Goal: Communication & Community: Answer question/provide support

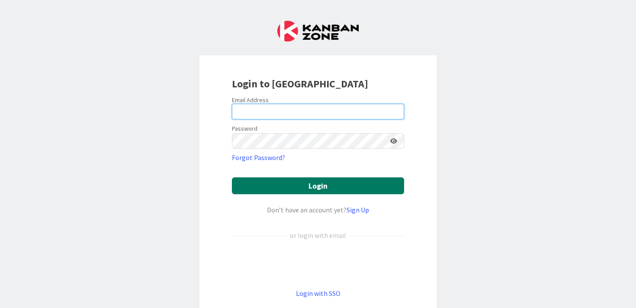
type input "[PERSON_NAME][EMAIL_ADDRESS][PERSON_NAME][DOMAIN_NAME]"
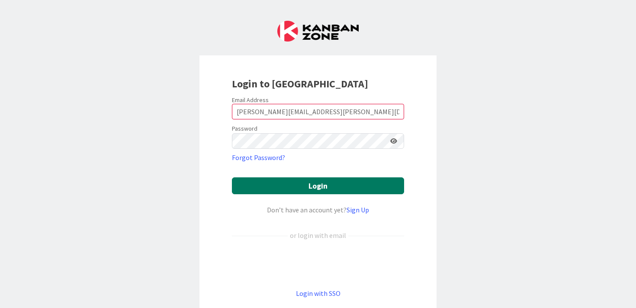
click at [313, 187] on button "Login" at bounding box center [318, 185] width 172 height 17
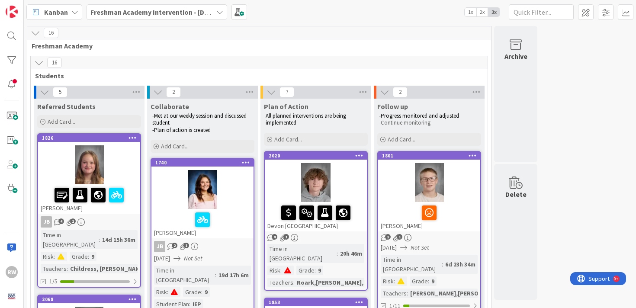
click at [483, 12] on span "2x" at bounding box center [482, 12] width 12 height 9
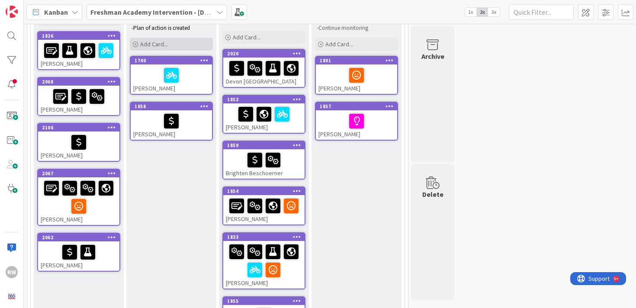
scroll to position [102, 0]
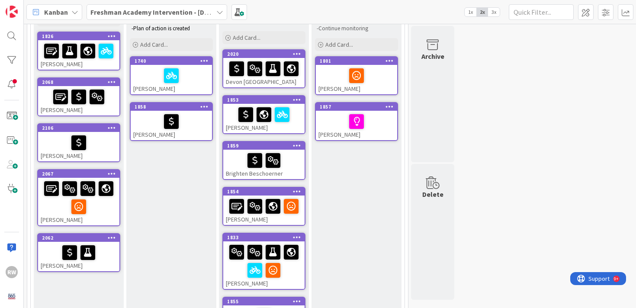
click at [467, 55] on div "16 Freshman Academy 16 Students 5 Referred Students Add Card... 1826 [PERSON_NA…" at bounding box center [330, 247] width 609 height 647
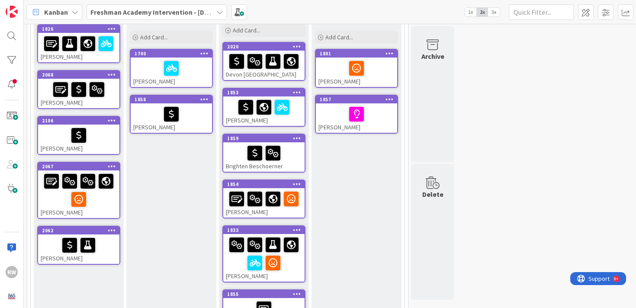
scroll to position [101, 0]
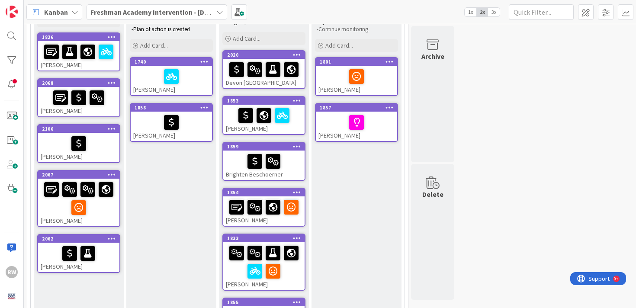
click at [278, 82] on div "Devon [GEOGRAPHIC_DATA]" at bounding box center [263, 73] width 81 height 29
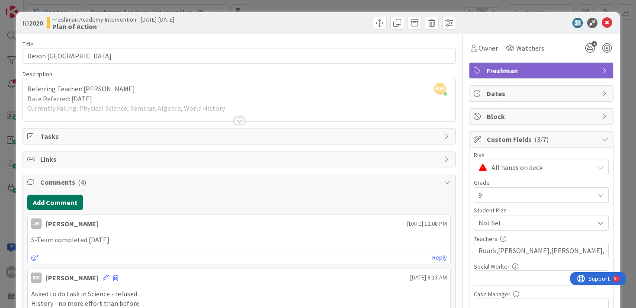
click at [68, 201] on button "Add Comment" at bounding box center [55, 203] width 56 height 16
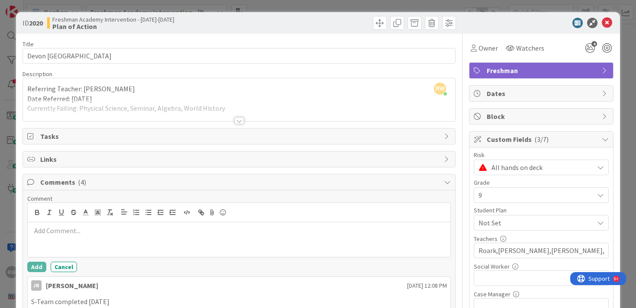
click at [61, 232] on p at bounding box center [239, 231] width 416 height 10
click at [35, 265] on button "Add" at bounding box center [36, 267] width 19 height 10
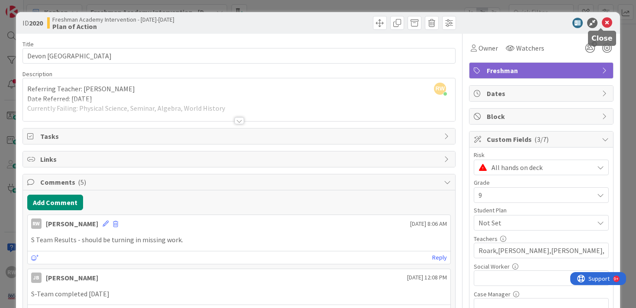
click at [602, 23] on icon at bounding box center [607, 23] width 10 height 10
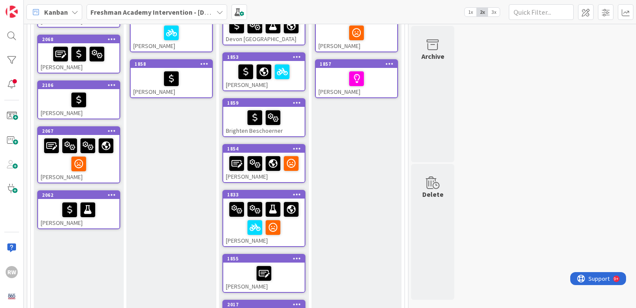
scroll to position [140, 0]
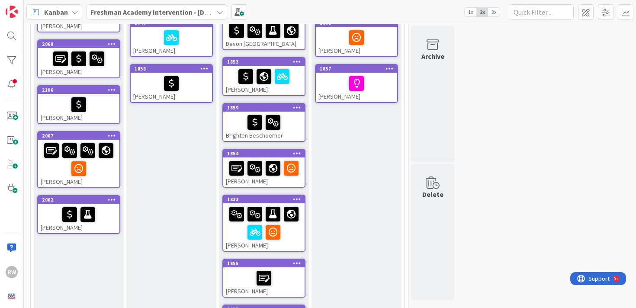
click at [255, 181] on div "[PERSON_NAME]" at bounding box center [263, 172] width 81 height 29
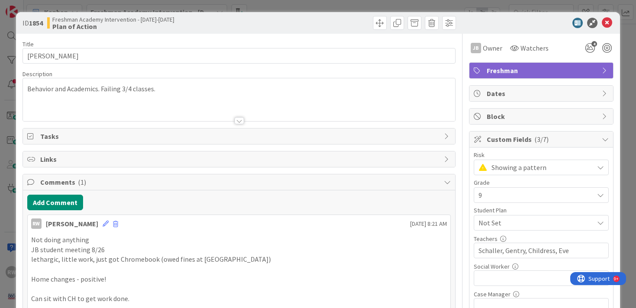
scroll to position [16, 0]
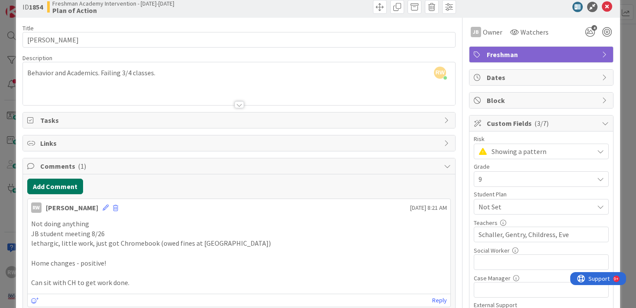
click at [74, 186] on button "Add Comment" at bounding box center [55, 187] width 56 height 16
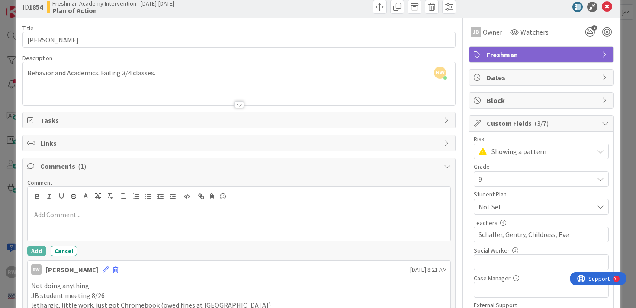
click at [84, 215] on p at bounding box center [239, 215] width 416 height 10
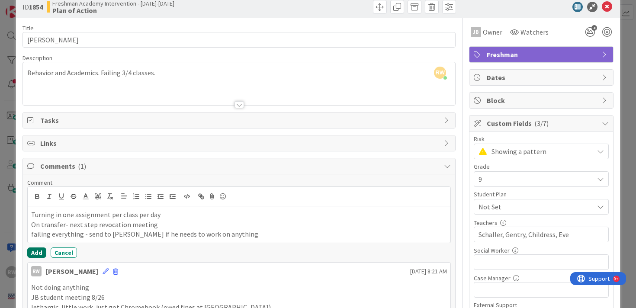
click at [35, 253] on button "Add" at bounding box center [36, 253] width 19 height 10
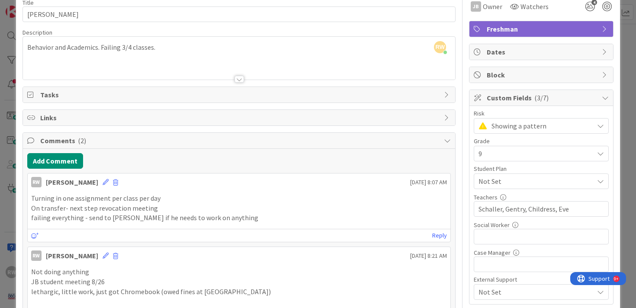
scroll to position [0, 0]
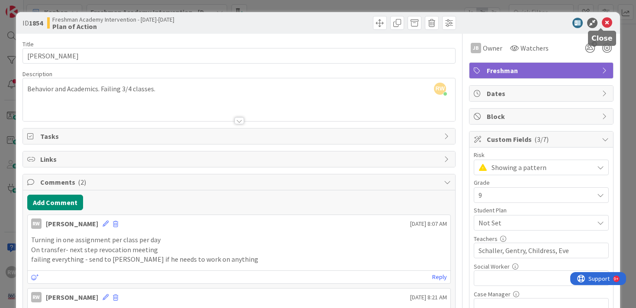
click at [602, 24] on icon at bounding box center [607, 23] width 10 height 10
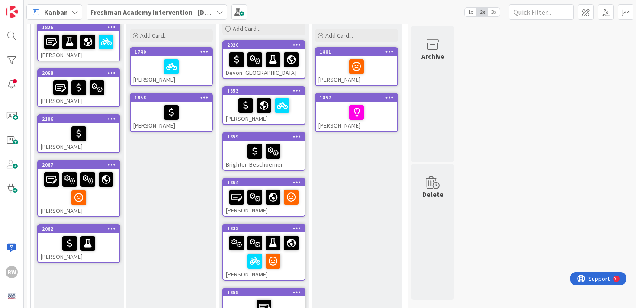
scroll to position [109, 0]
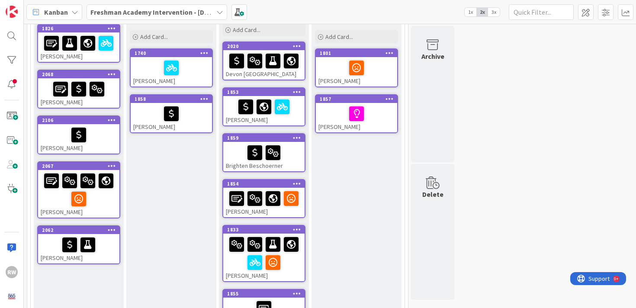
click at [298, 117] on div "[PERSON_NAME]" at bounding box center [263, 110] width 81 height 29
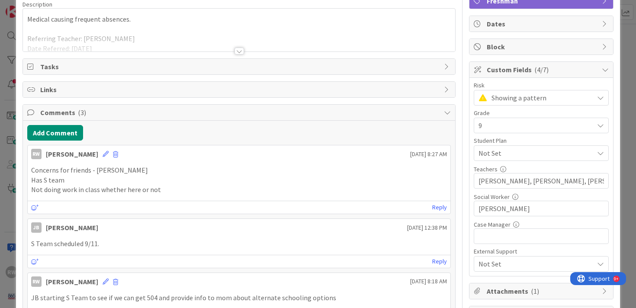
scroll to position [71, 0]
click at [65, 132] on button "Add Comment" at bounding box center [55, 132] width 56 height 16
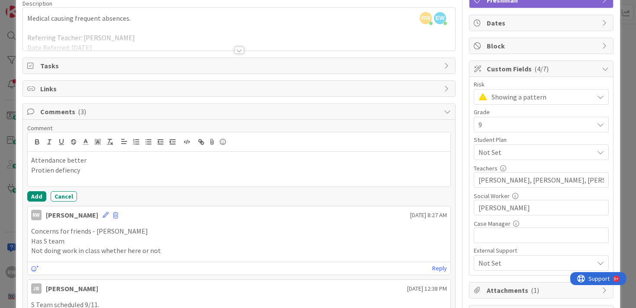
click at [45, 170] on p "Protien defiency" at bounding box center [239, 170] width 416 height 10
click at [86, 171] on p "Protein defiency" at bounding box center [239, 170] width 416 height 10
click at [90, 168] on p "Protein deficiency" at bounding box center [239, 170] width 416 height 10
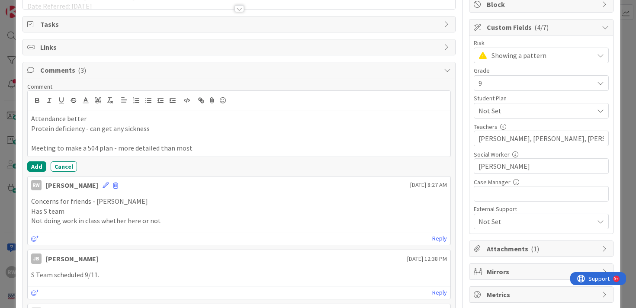
scroll to position [118, 0]
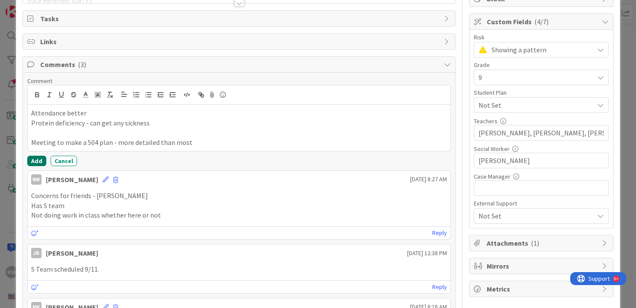
click at [34, 161] on button "Add" at bounding box center [36, 161] width 19 height 10
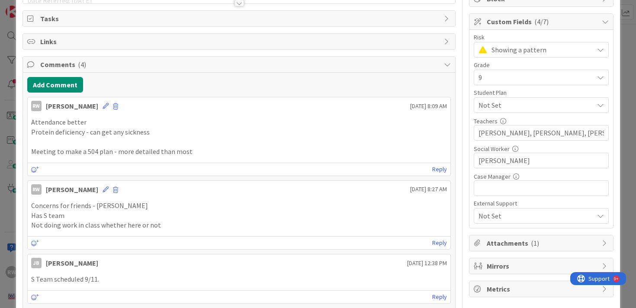
scroll to position [0, 0]
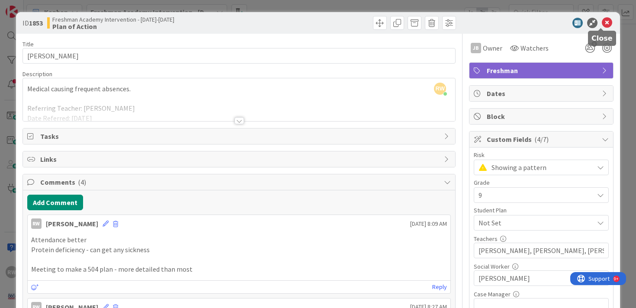
click at [602, 24] on icon at bounding box center [607, 23] width 10 height 10
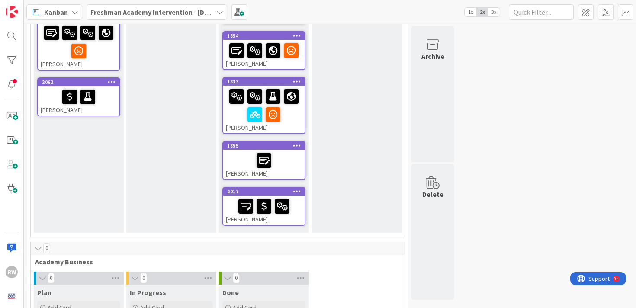
scroll to position [251, 0]
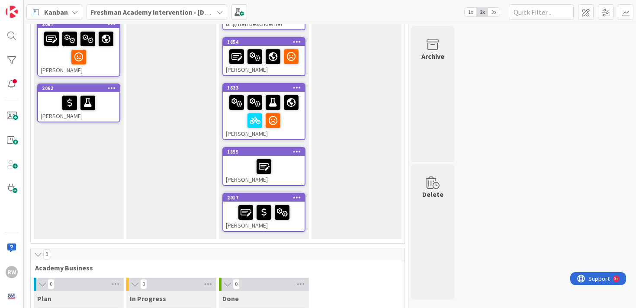
click at [228, 209] on div at bounding box center [264, 212] width 76 height 18
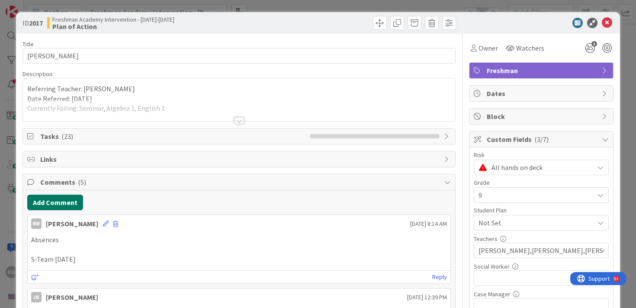
click at [68, 199] on button "Add Comment" at bounding box center [55, 203] width 56 height 16
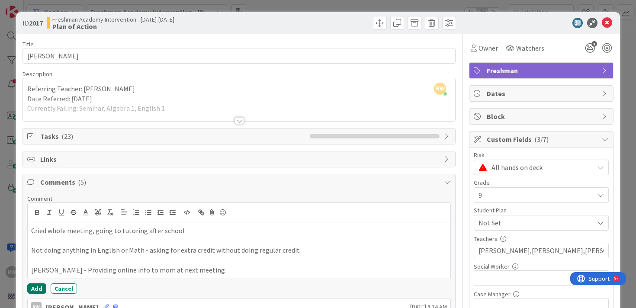
click at [35, 287] on button "Add" at bounding box center [36, 288] width 19 height 10
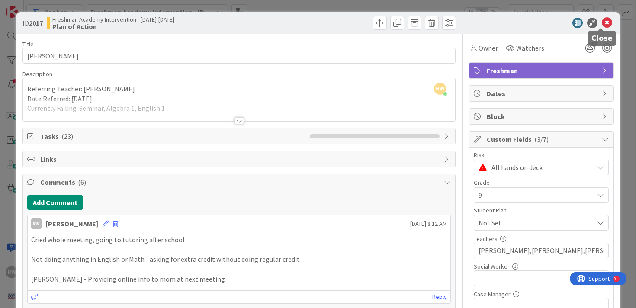
click at [602, 24] on icon at bounding box center [607, 23] width 10 height 10
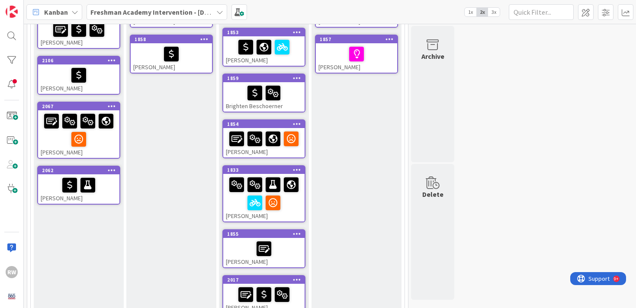
scroll to position [167, 0]
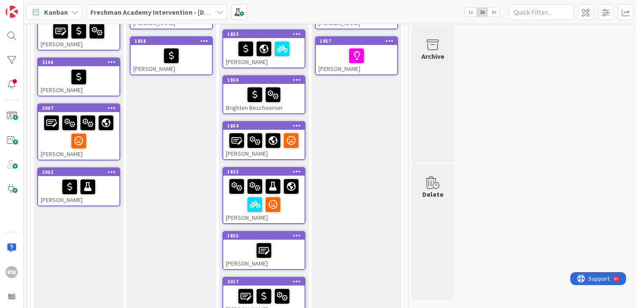
click at [96, 141] on div at bounding box center [79, 132] width 76 height 36
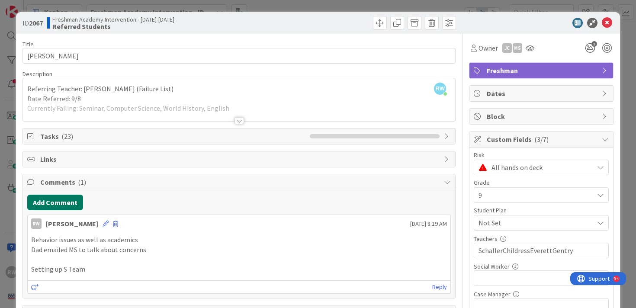
click at [56, 206] on button "Add Comment" at bounding box center [55, 203] width 56 height 16
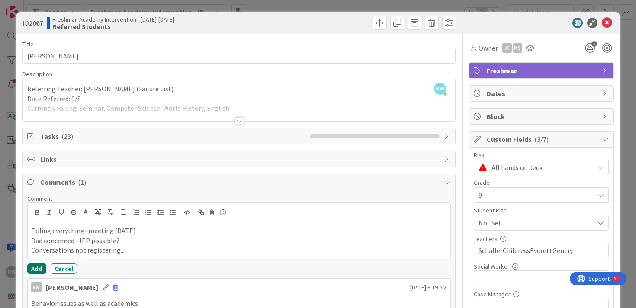
click at [39, 268] on button "Add" at bounding box center [36, 269] width 19 height 10
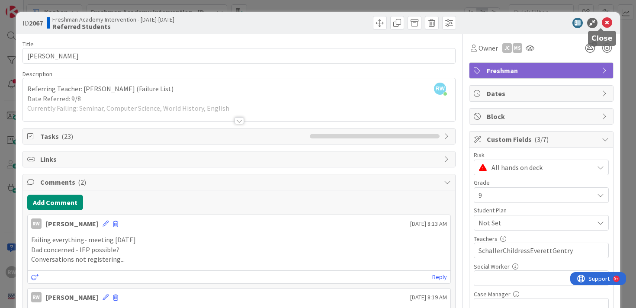
click at [602, 22] on icon at bounding box center [607, 23] width 10 height 10
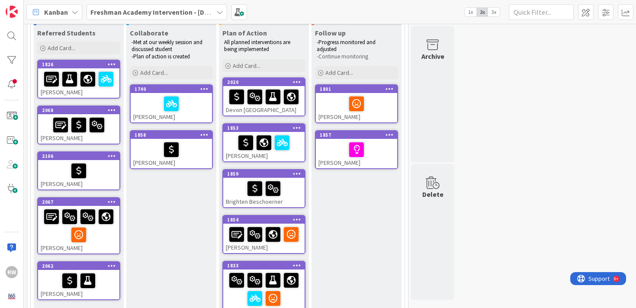
scroll to position [61, 0]
